Goal: Information Seeking & Learning: Find specific fact

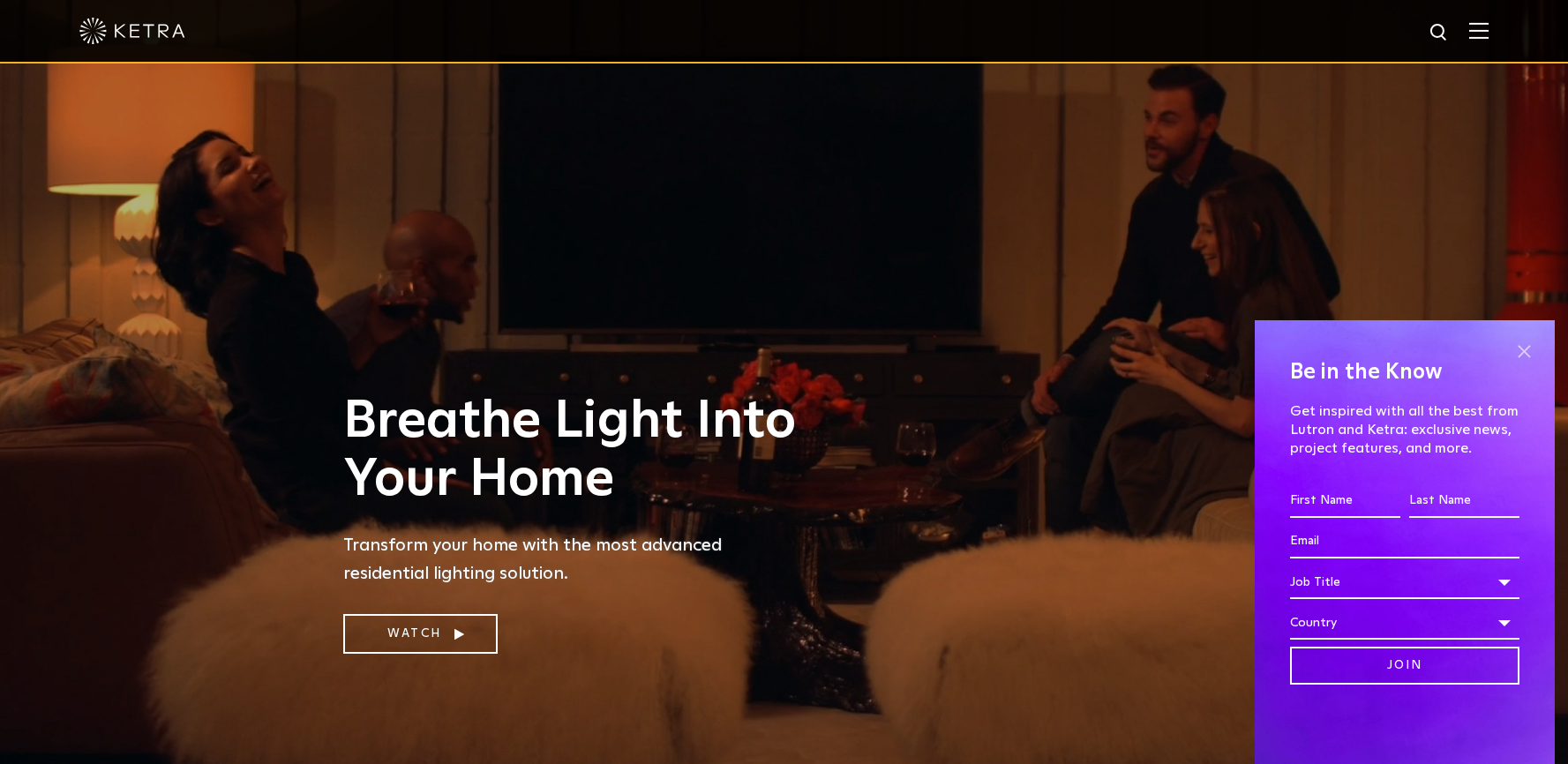
click at [1520, 351] on span at bounding box center [1524, 351] width 26 height 26
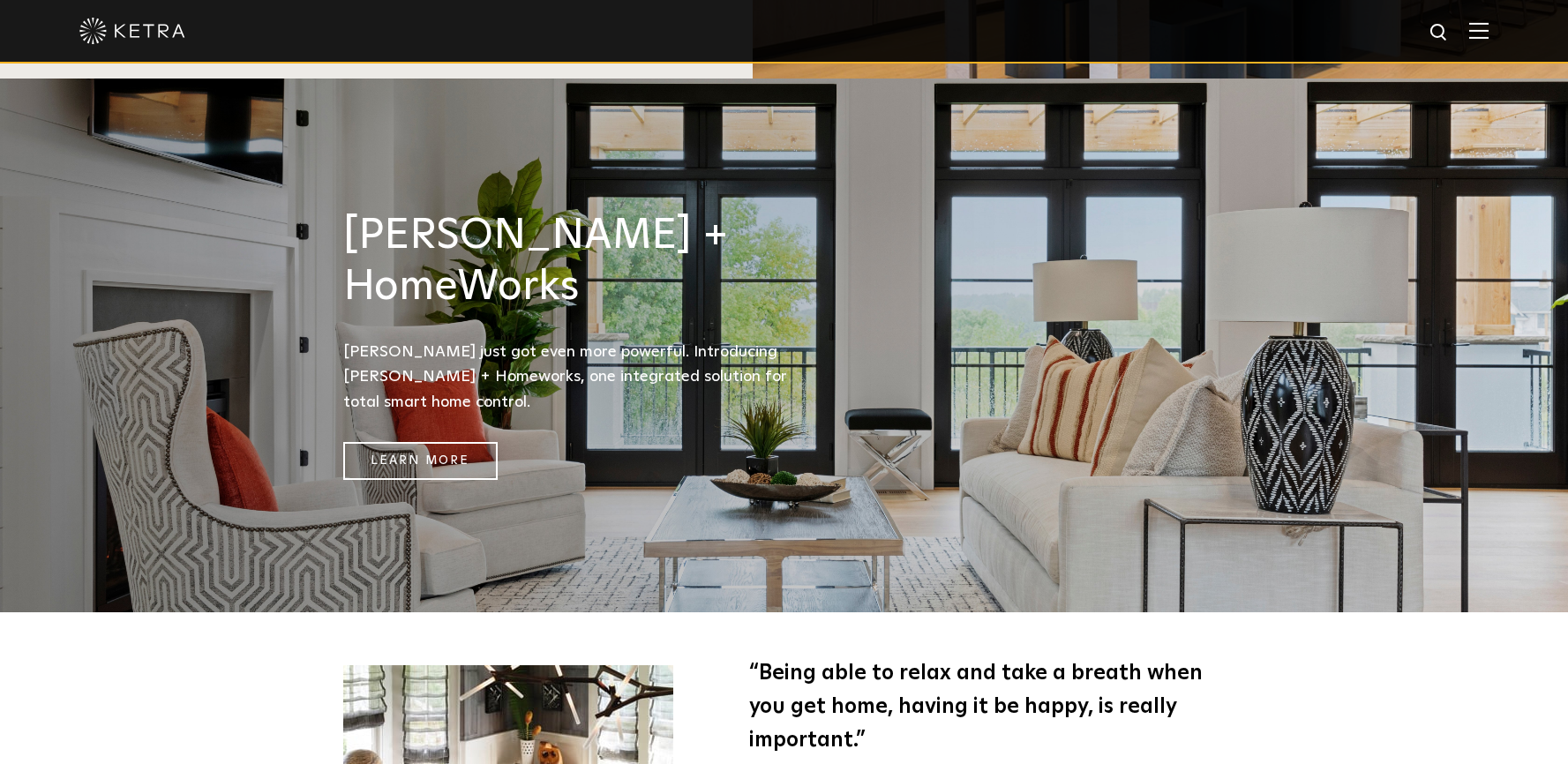
scroll to position [2388, 0]
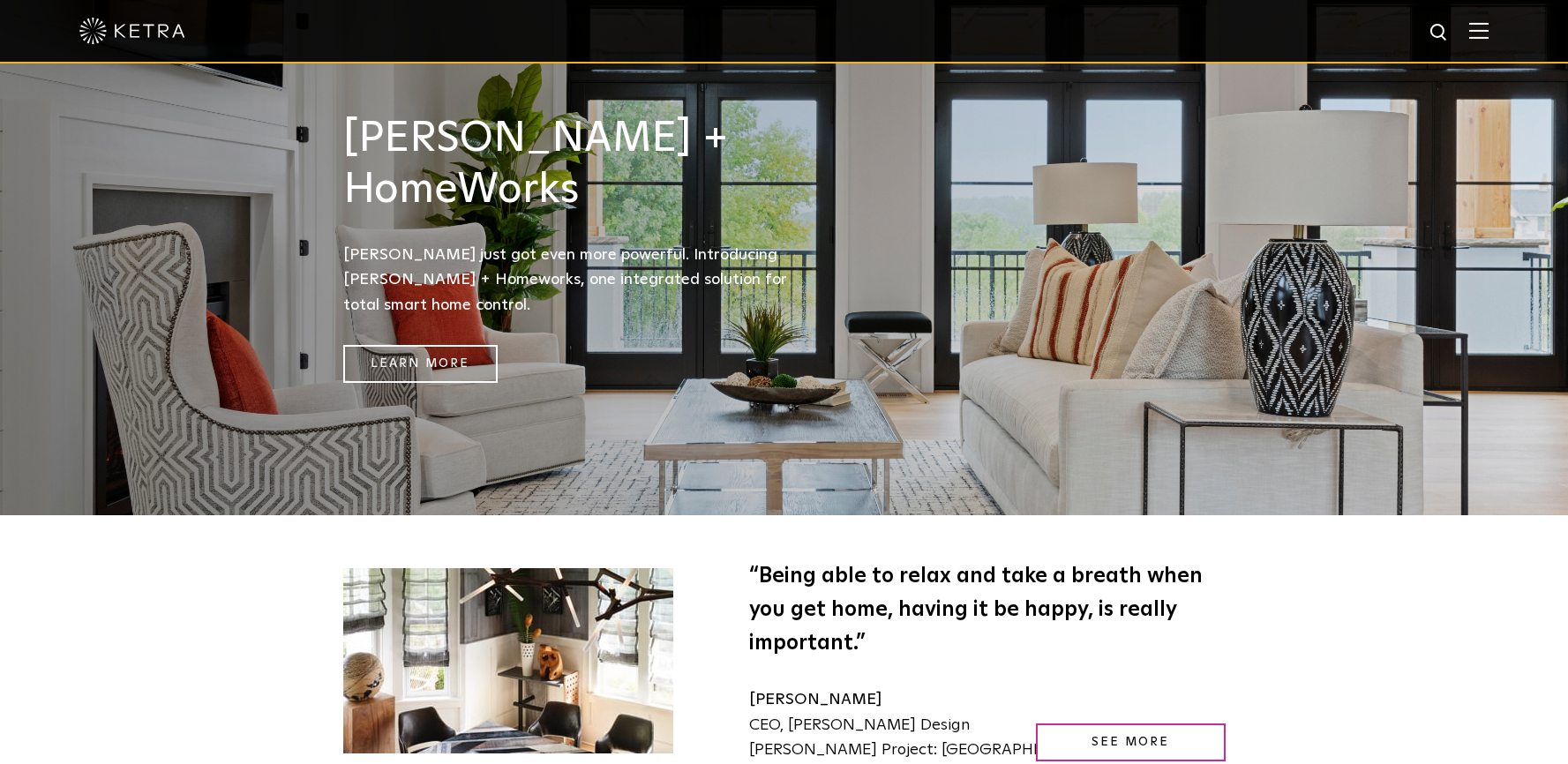
click at [945, 692] on span "Jessica Ayromloo CEO, Jessica Ayromloo Design Ketra Project: Southampton Home" at bounding box center [949, 726] width 401 height 67
drag, startPoint x: 945, startPoint y: 556, endPoint x: 879, endPoint y: 557, distance: 66.0
click at [879, 692] on span "Jessica Ayromloo CEO, Jessica Ayromloo Design Ketra Project: Southampton Home" at bounding box center [949, 726] width 401 height 67
copy span "Ayromloo Design"
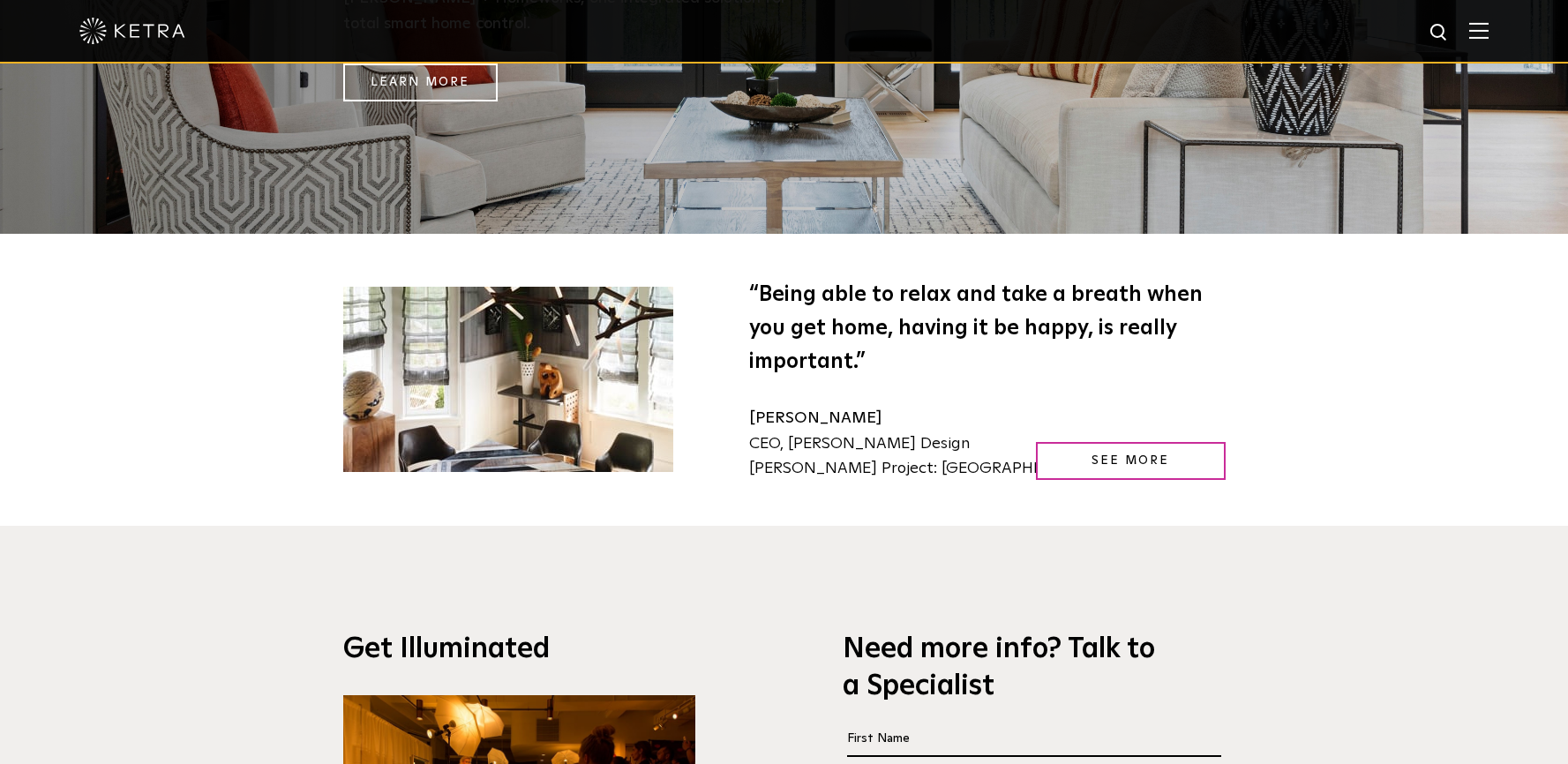
scroll to position [2683, 0]
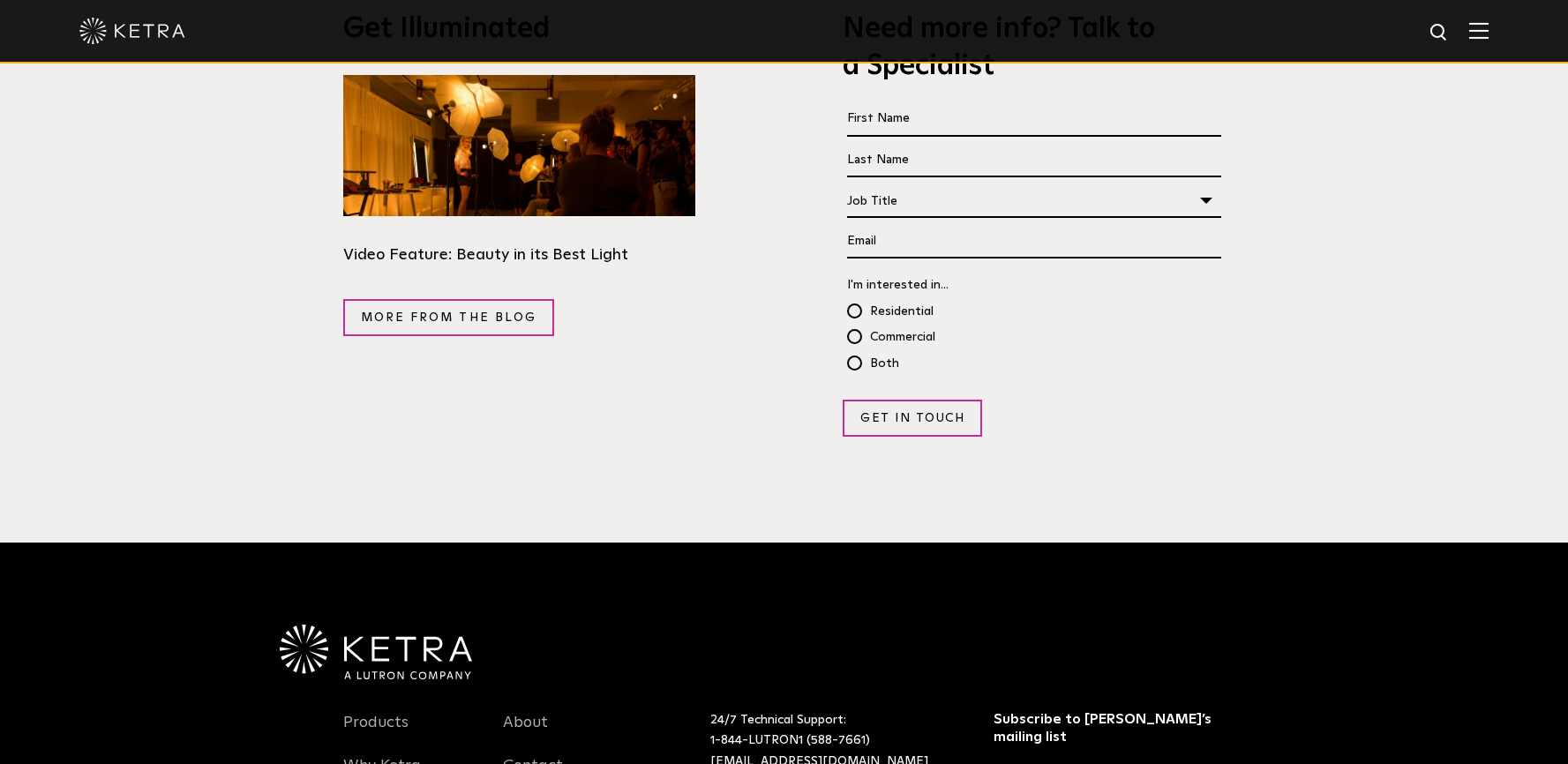
scroll to position [3293, 0]
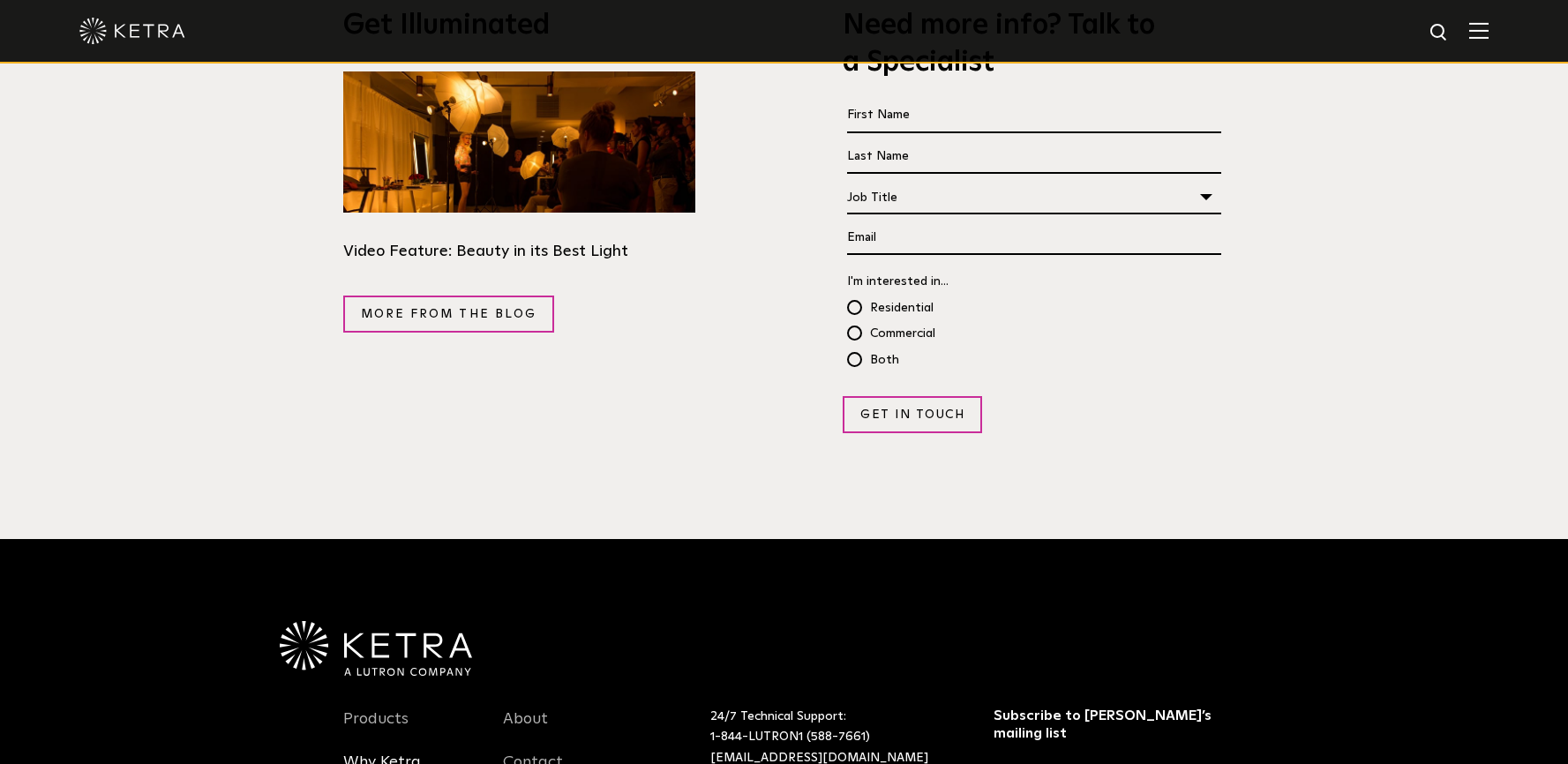
click at [369, 753] on link "Why Ketra" at bounding box center [382, 773] width 77 height 41
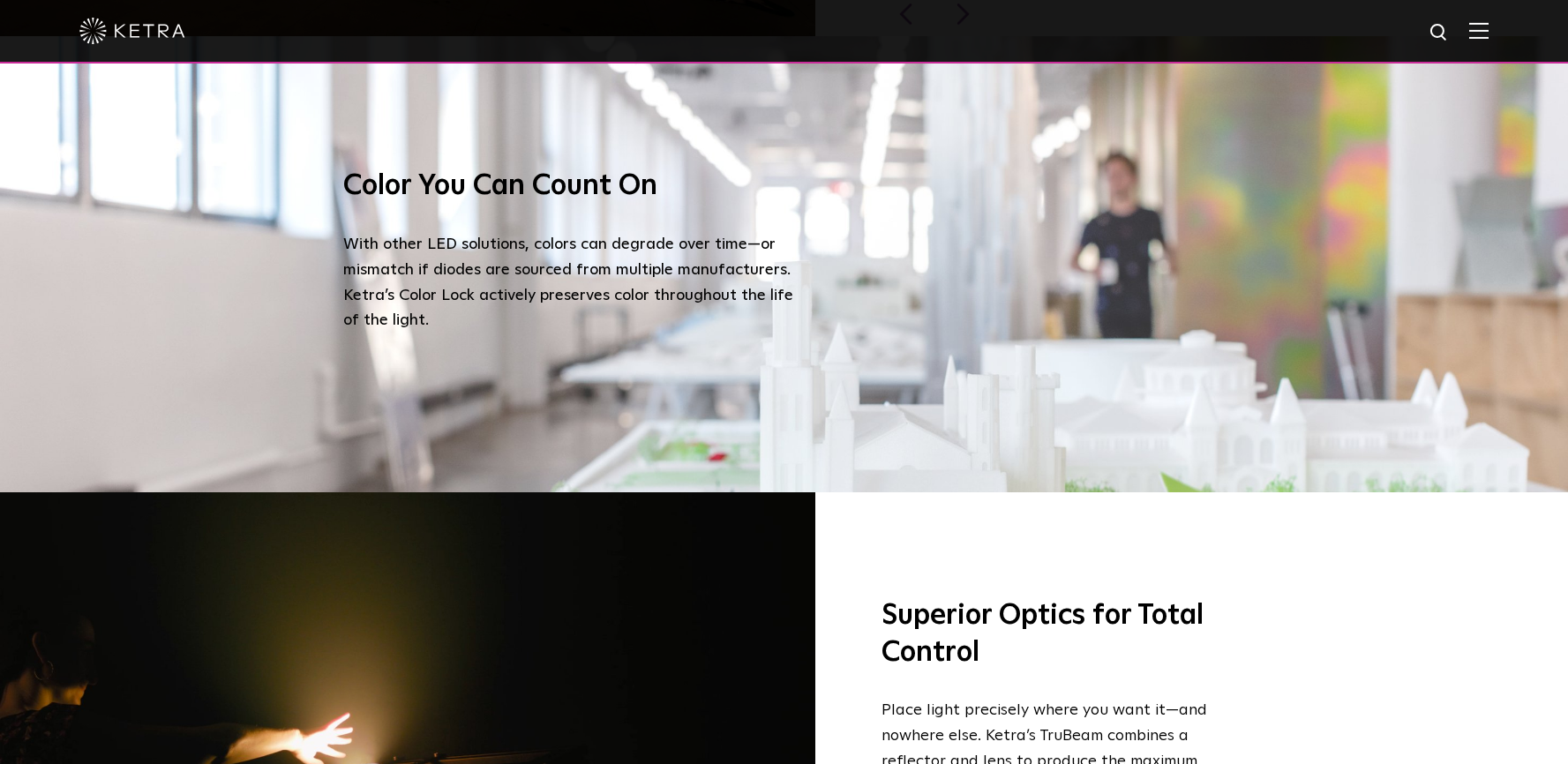
scroll to position [2497, 0]
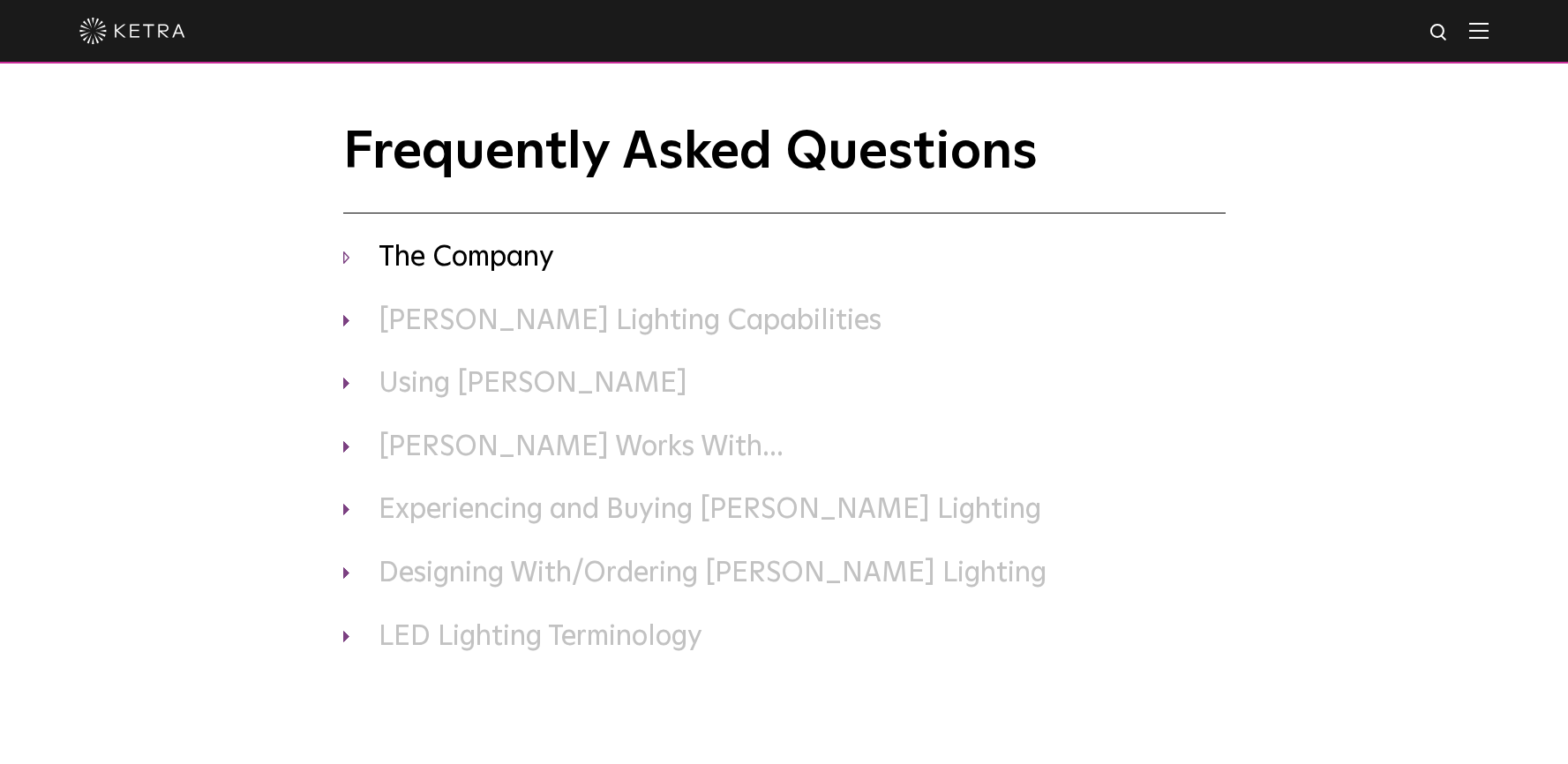
click at [462, 275] on h3 "The Company" at bounding box center [784, 259] width 882 height 37
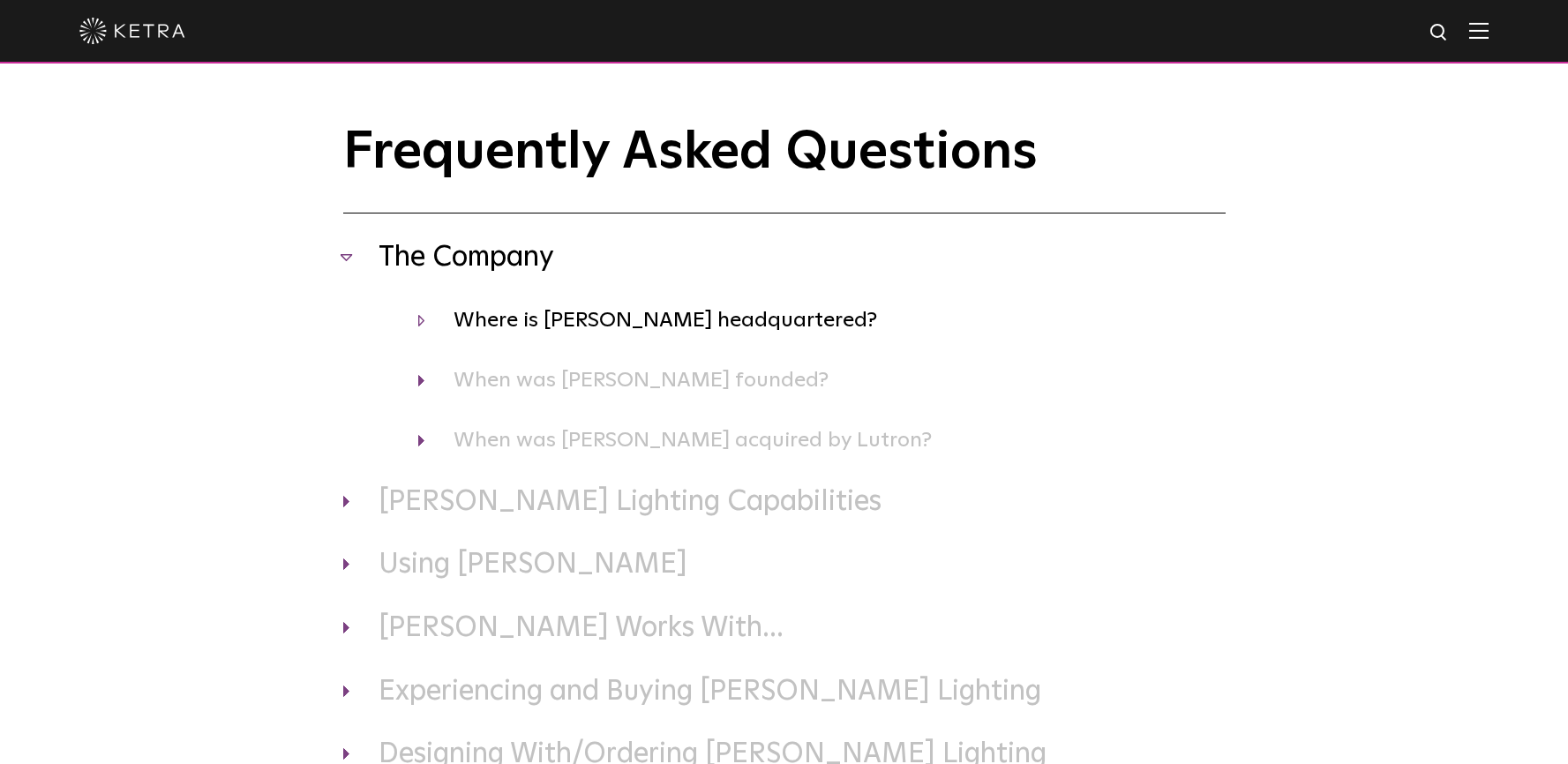
click at [509, 316] on h4 "Where is [PERSON_NAME] headquartered?" at bounding box center [823, 320] width 808 height 34
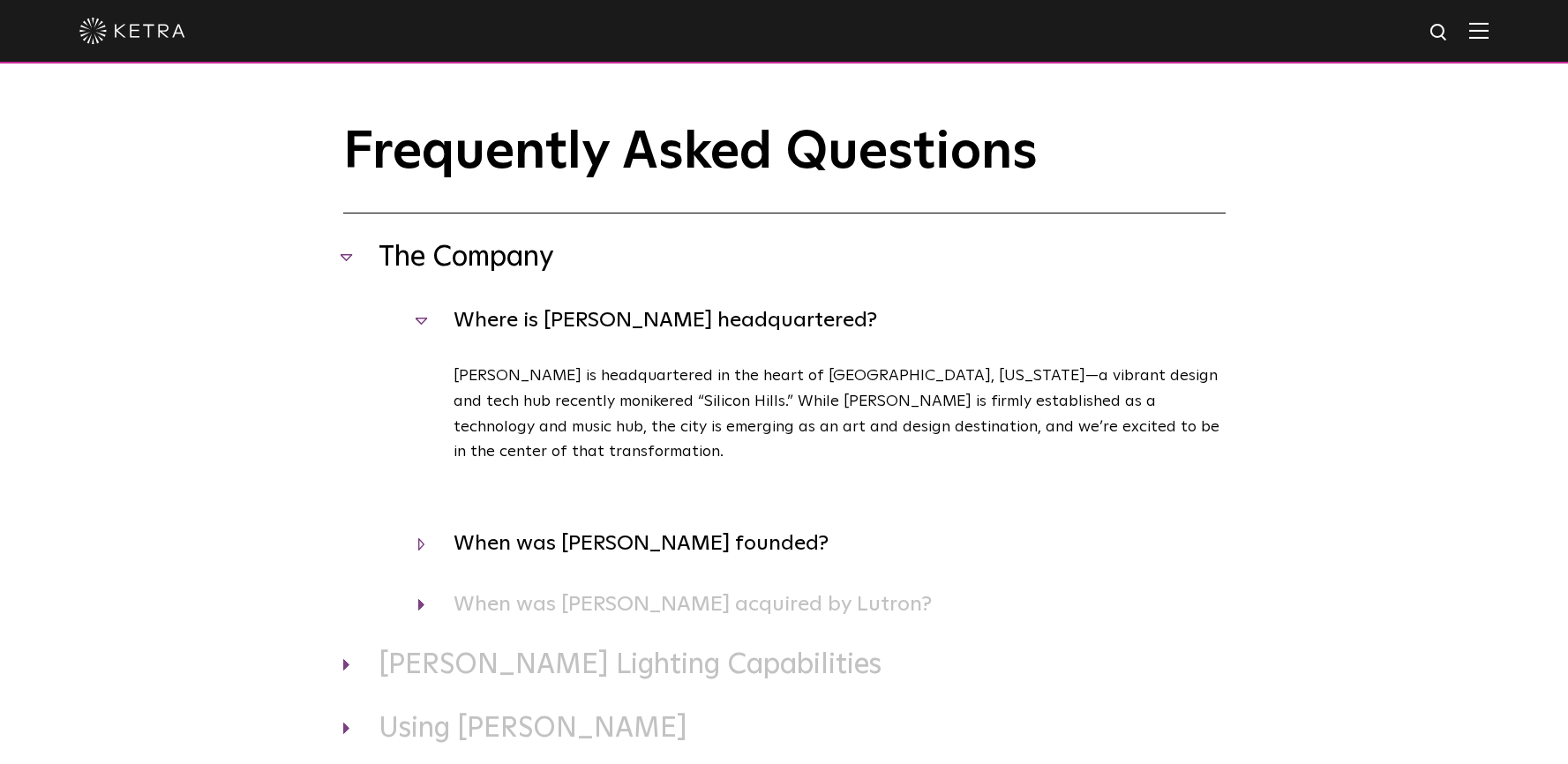
click at [538, 527] on h4 "When was [PERSON_NAME] founded?" at bounding box center [823, 543] width 808 height 34
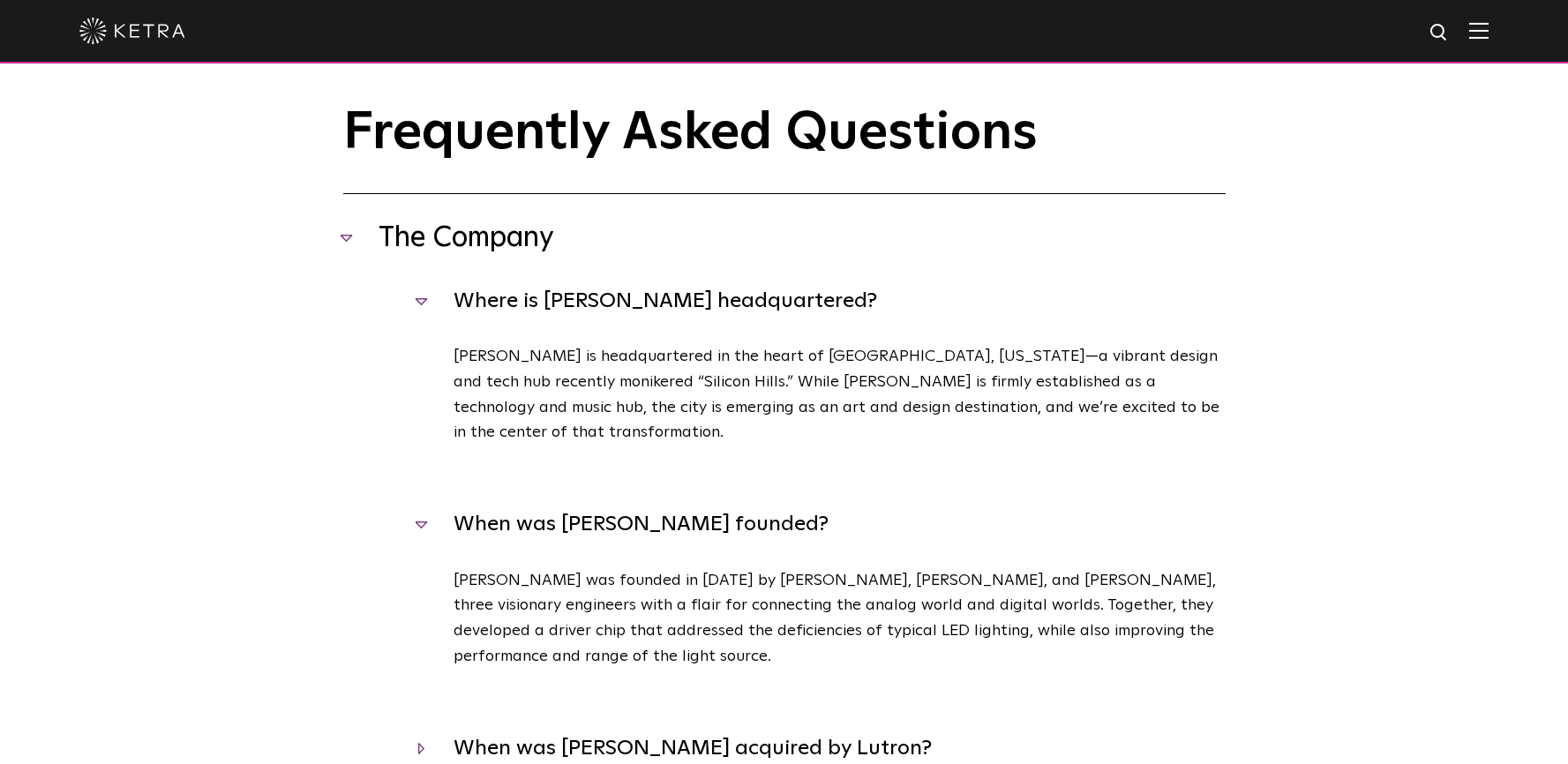
scroll to position [71, 0]
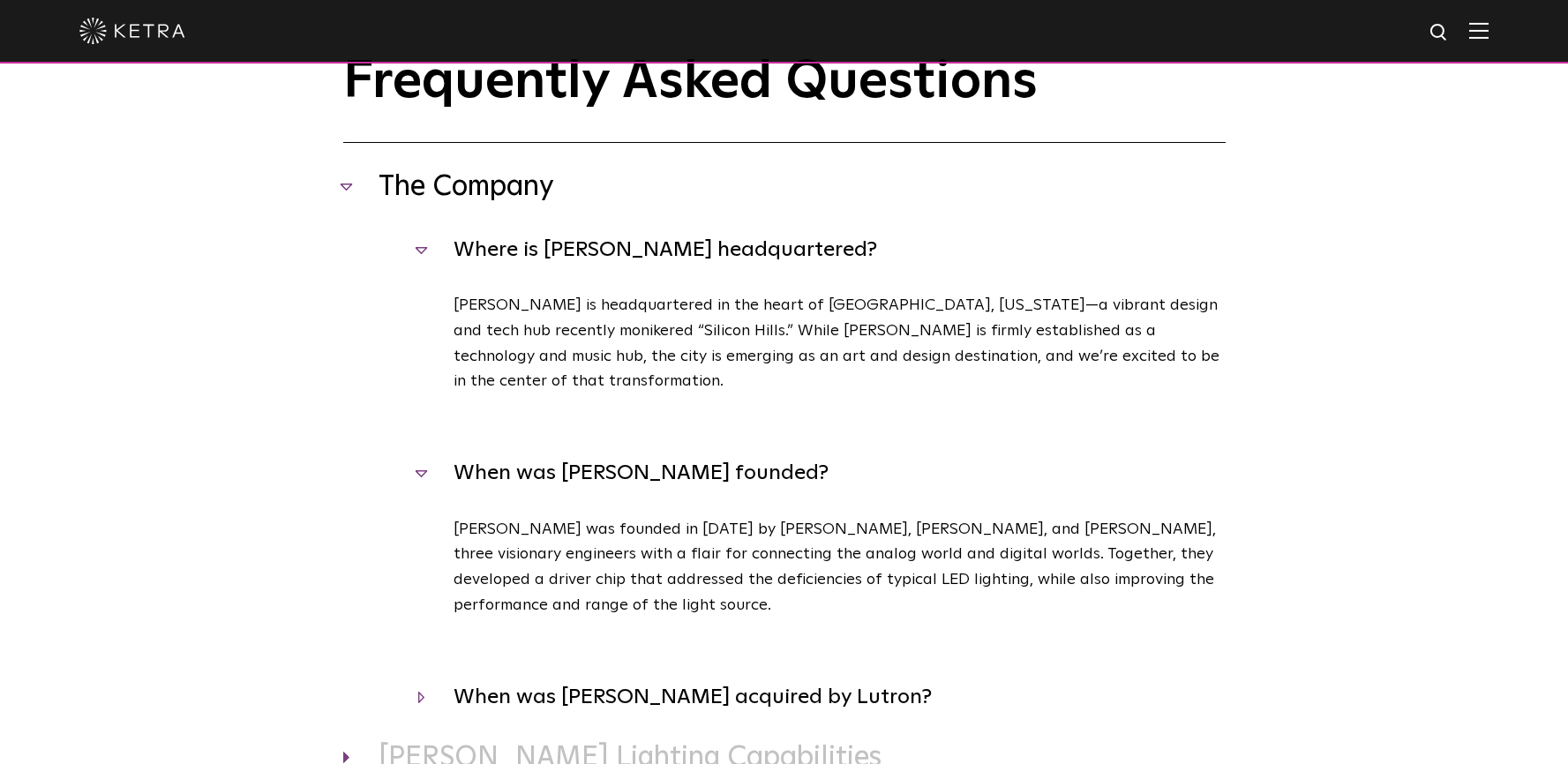
click at [802, 680] on h4 "When was [PERSON_NAME] acquired by Lutron?" at bounding box center [823, 697] width 808 height 34
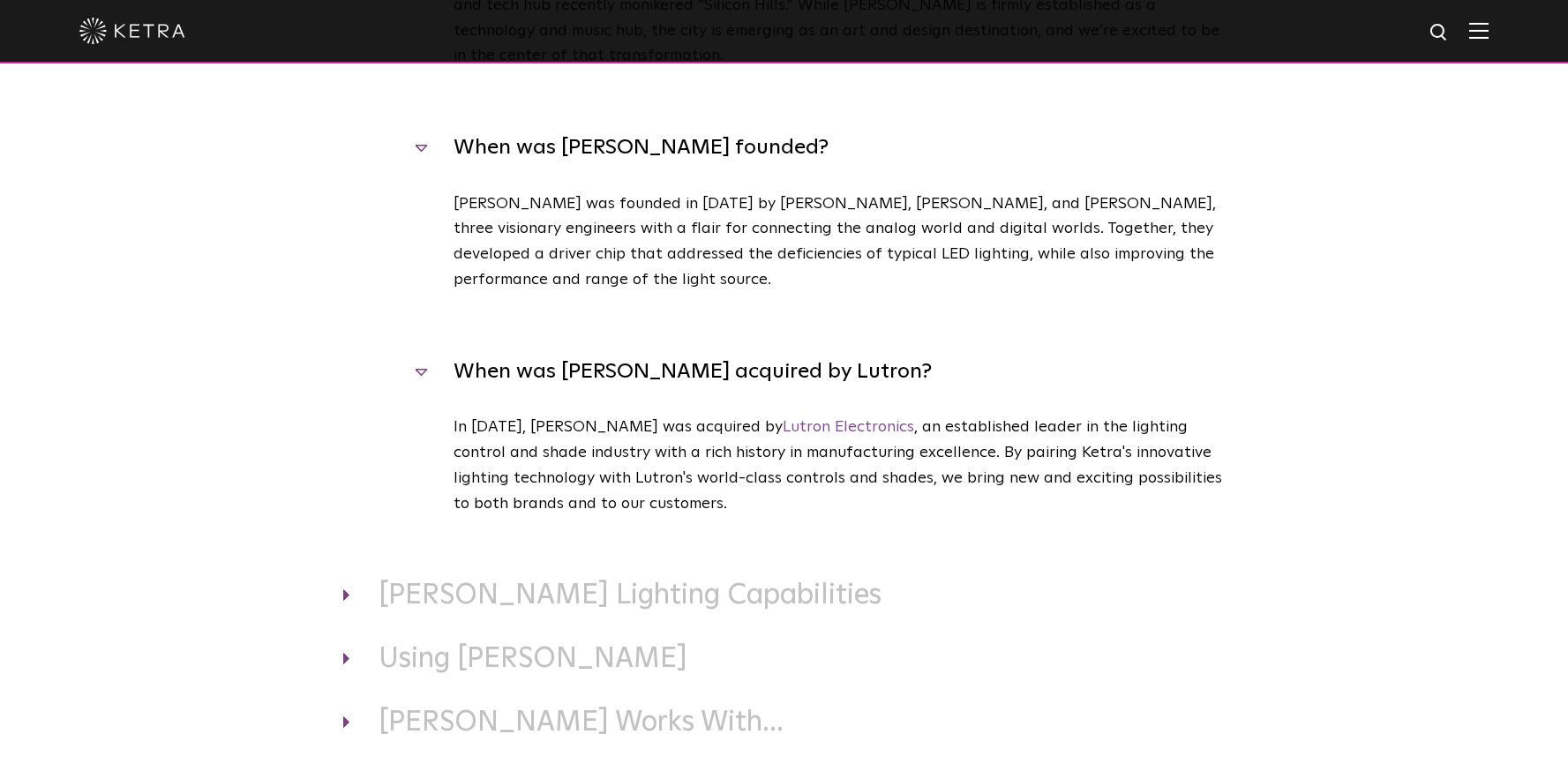
scroll to position [373, 0]
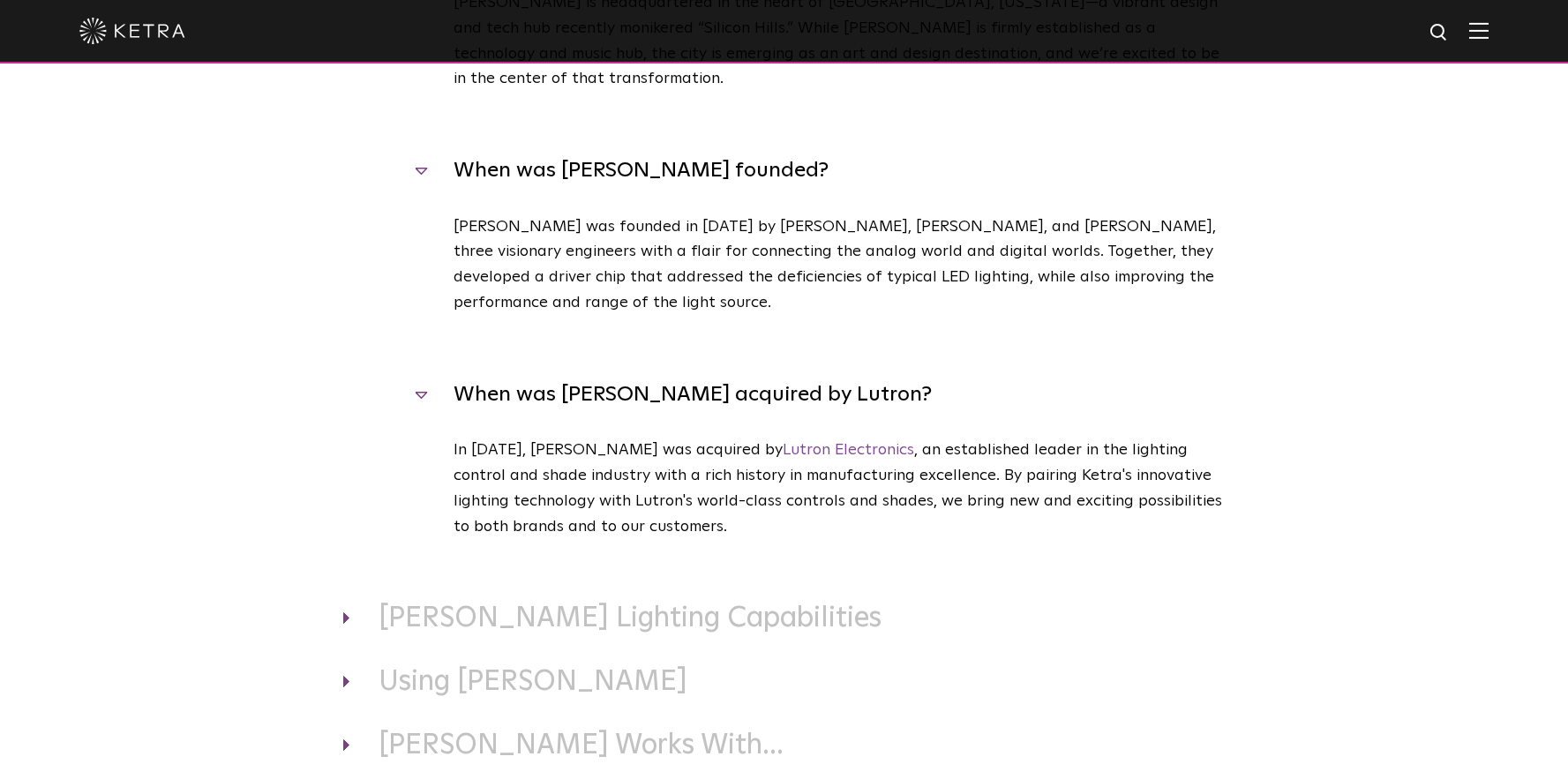
click at [691, 214] on p "[PERSON_NAME] was founded in [DATE] by [PERSON_NAME], [PERSON_NAME], and [PERSO…" at bounding box center [839, 264] width 772 height 101
drag, startPoint x: 691, startPoint y: 194, endPoint x: 725, endPoint y: 197, distance: 34.1
click at [725, 214] on p "[PERSON_NAME] was founded in [DATE] by [PERSON_NAME], [PERSON_NAME], and [PERSO…" at bounding box center [839, 264] width 772 height 101
click at [744, 214] on p "[PERSON_NAME] was founded in [DATE] by [PERSON_NAME], [PERSON_NAME], and [PERSO…" at bounding box center [839, 264] width 772 height 101
drag, startPoint x: 744, startPoint y: 196, endPoint x: 709, endPoint y: 197, distance: 35.0
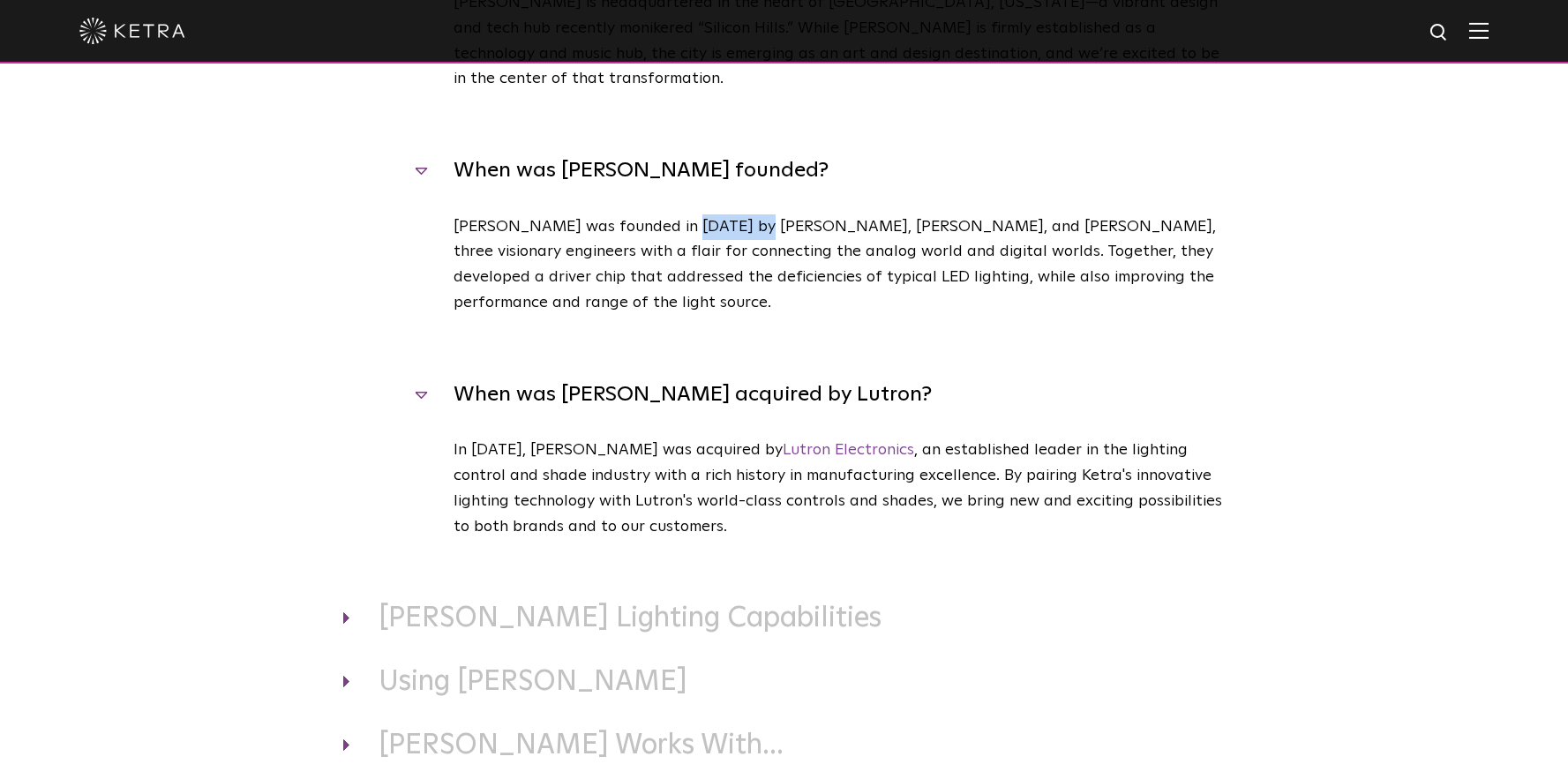
click at [709, 214] on p "[PERSON_NAME] was founded in [DATE] by [PERSON_NAME], [PERSON_NAME], and [PERSO…" at bounding box center [839, 264] width 772 height 101
copy p "[PERSON_NAME]"
